Goal: Information Seeking & Learning: Understand process/instructions

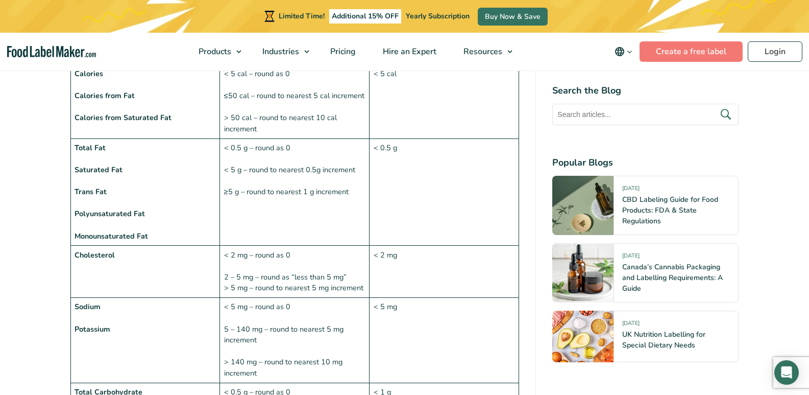
scroll to position [868, 0]
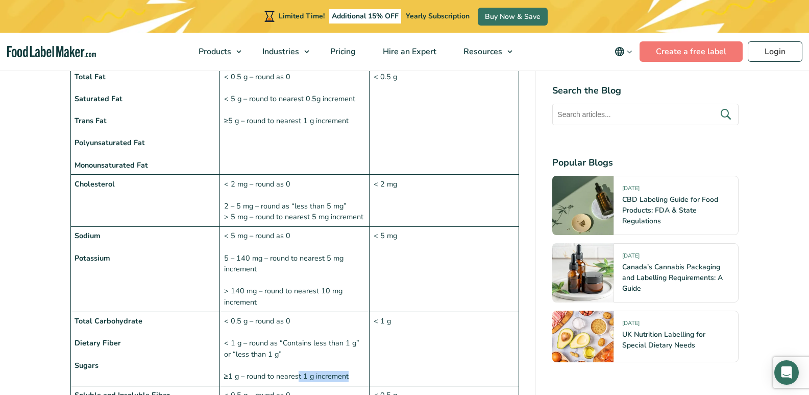
drag, startPoint x: 299, startPoint y: 376, endPoint x: 310, endPoint y: 375, distance: 11.3
click at [300, 376] on td "< 0.5 g – round as 0 < 1 g – round as “Contains less than 1 g” or “less than 1 …" at bounding box center [295, 348] width 150 height 74
click at [344, 374] on td "< 0.5 g – round as 0 < 1 g – round as “Contains less than 1 g” or “less than 1 …" at bounding box center [295, 348] width 150 height 74
drag, startPoint x: 352, startPoint y: 375, endPoint x: 220, endPoint y: 380, distance: 132.8
click at [220, 380] on td "< 0.5 g – round as 0 < 1 g – round as “Contains less than 1 g” or “less than 1 …" at bounding box center [295, 348] width 150 height 74
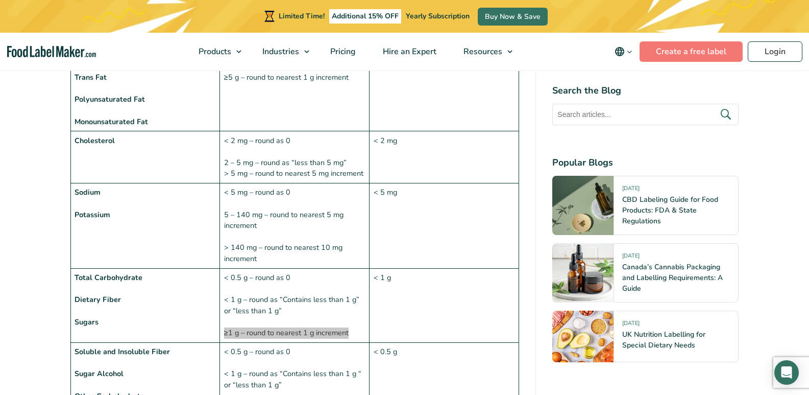
scroll to position [970, 0]
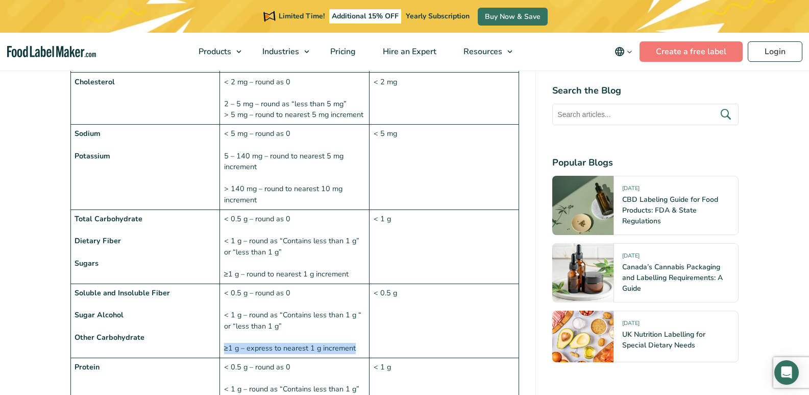
drag, startPoint x: 224, startPoint y: 347, endPoint x: 363, endPoint y: 350, distance: 138.4
click at [363, 350] on td "< 0.5 g – round as 0 < 1 g – round as “Contains less than 1 g “ or “less than 1…" at bounding box center [295, 320] width 150 height 74
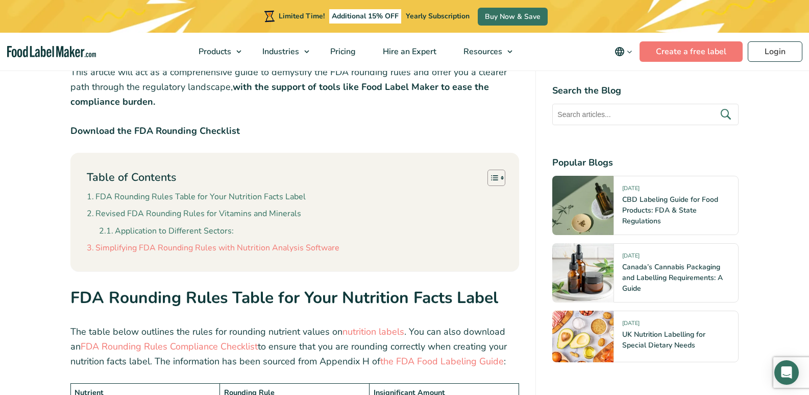
scroll to position [664, 0]
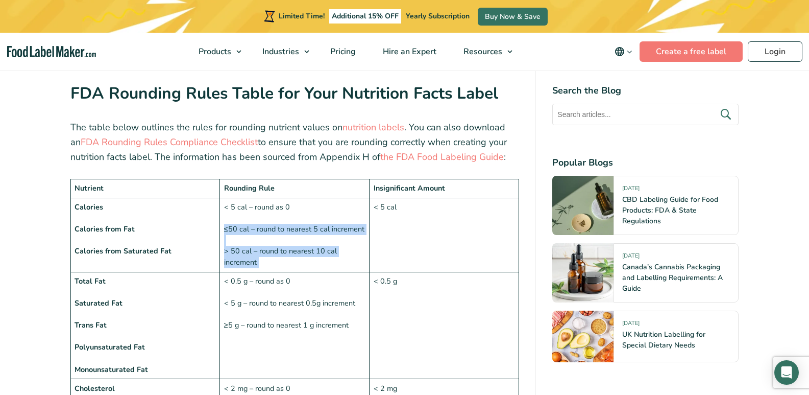
drag, startPoint x: 225, startPoint y: 228, endPoint x: 374, endPoint y: 228, distance: 149.6
click at [374, 228] on tr "Calories Calories from Fat Calories from Saturated Fat < 5 cal – round as 0 ≤50…" at bounding box center [294, 235] width 449 height 74
click at [332, 235] on td "< 5 cal – round as 0 ≤50 cal – round to nearest 5 cal increment > 50 cal – roun…" at bounding box center [295, 235] width 150 height 74
drag, startPoint x: 226, startPoint y: 229, endPoint x: 363, endPoint y: 229, distance: 136.8
click at [363, 229] on td "< 5 cal – round as 0 ≤50 cal – round to nearest 5 cal increment > 50 cal – roun…" at bounding box center [295, 235] width 150 height 74
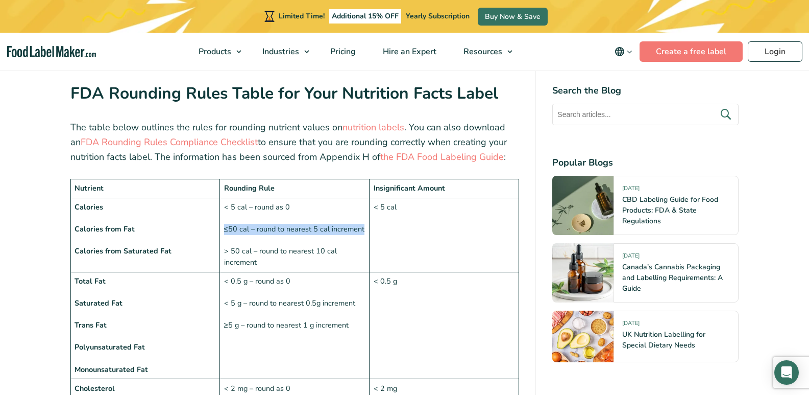
copy td "≤50 cal – round to nearest 5 cal increment"
